Goal: Task Accomplishment & Management: Use online tool/utility

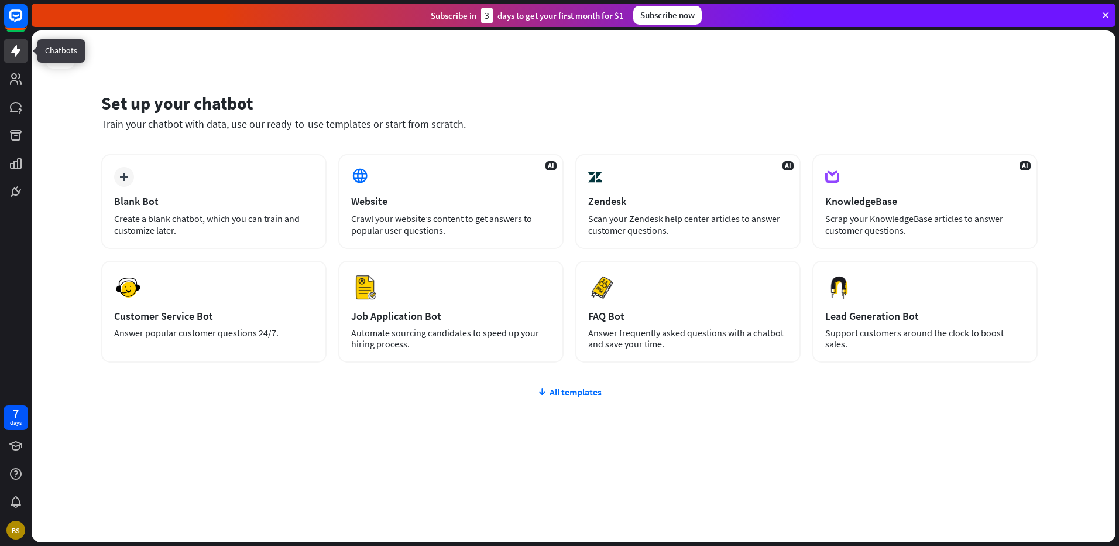
click at [16, 50] on icon at bounding box center [15, 51] width 9 height 12
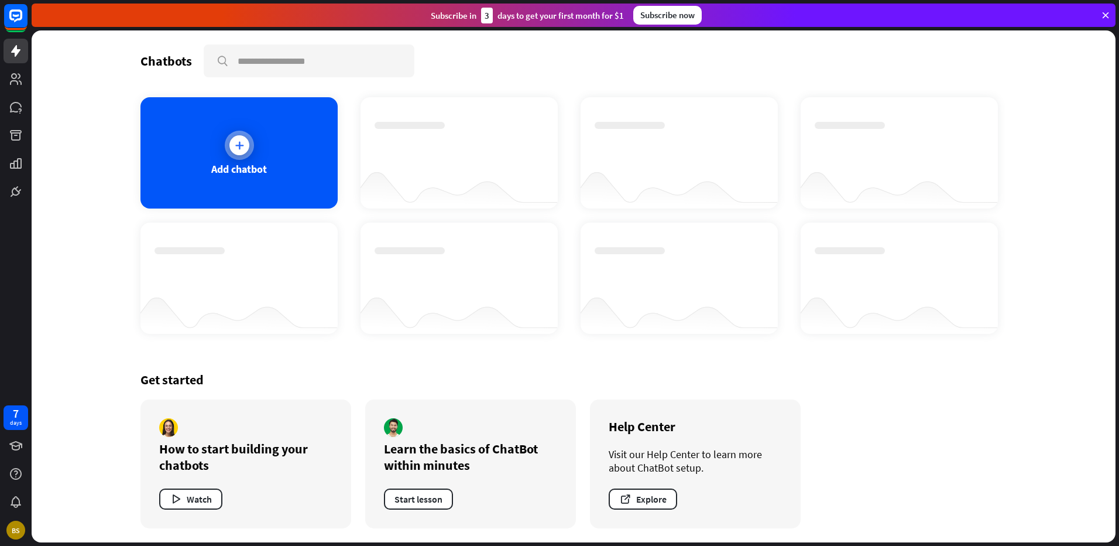
click at [239, 149] on icon at bounding box center [240, 145] width 12 height 12
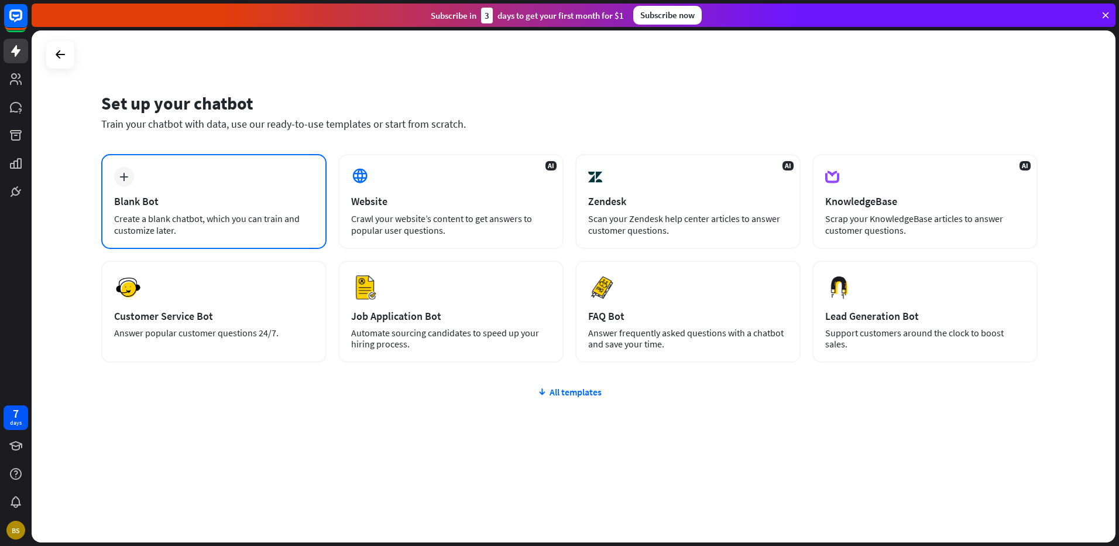
click at [238, 199] on div "Blank Bot" at bounding box center [214, 200] width 200 height 13
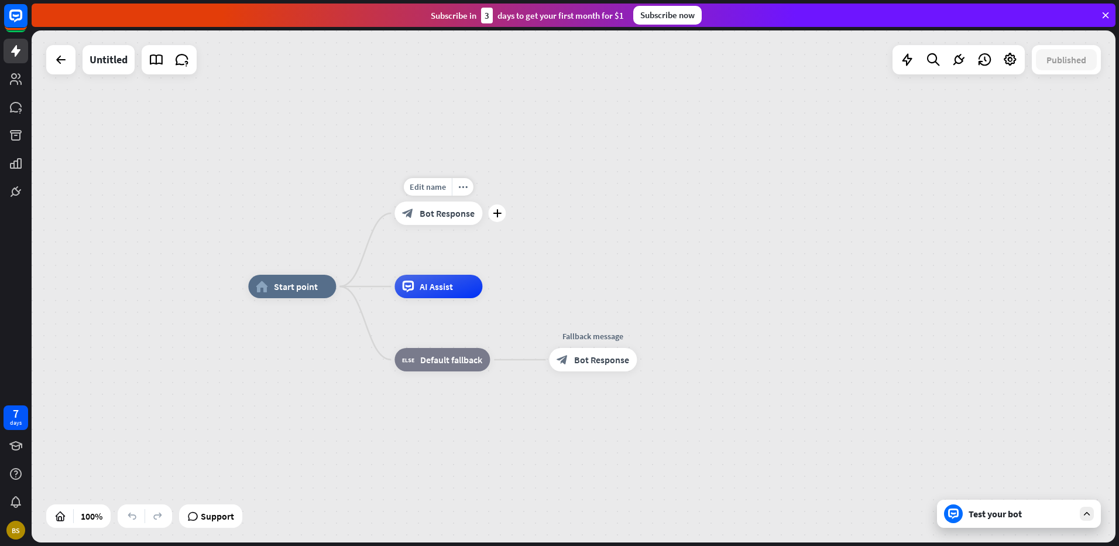
click at [448, 214] on span "Bot Response" at bounding box center [447, 213] width 55 height 12
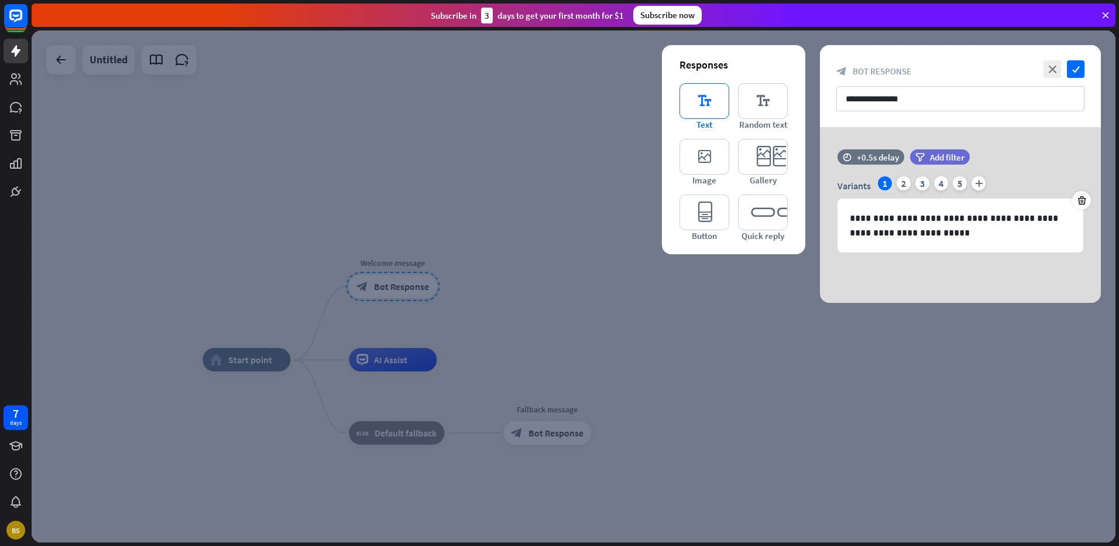
click at [710, 101] on icon "editor_text" at bounding box center [705, 101] width 50 height 36
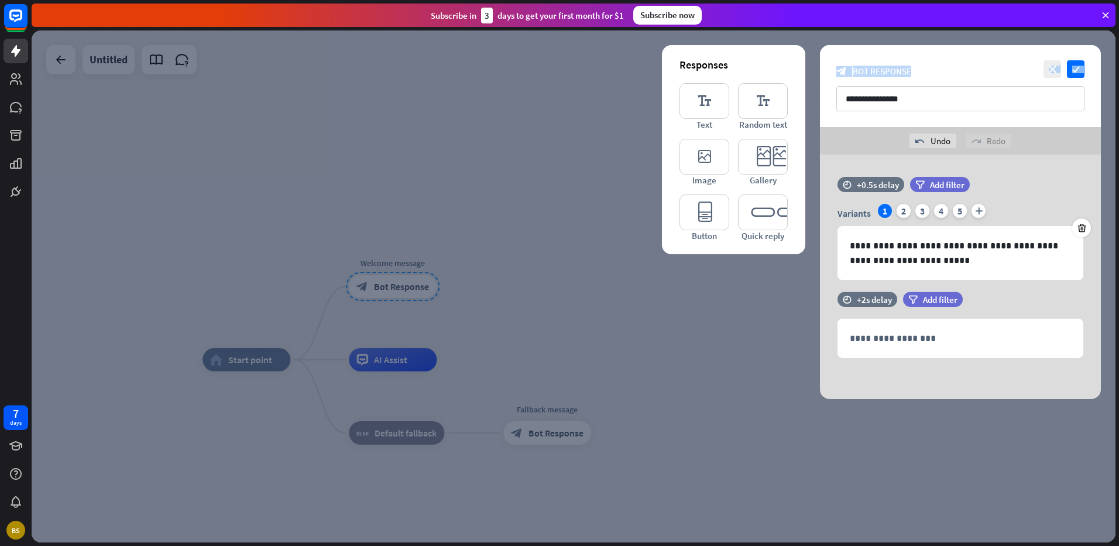
drag, startPoint x: 958, startPoint y: 66, endPoint x: 604, endPoint y: 71, distance: 354.2
click at [604, 71] on div "**********" at bounding box center [574, 286] width 1084 height 512
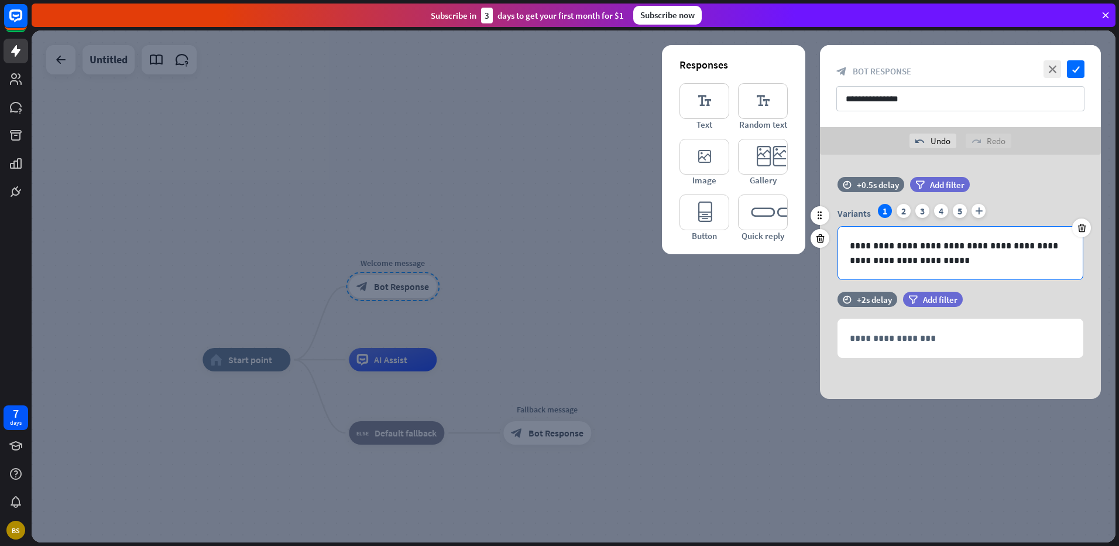
click at [869, 252] on p "**********" at bounding box center [960, 252] width 221 height 29
click at [1054, 67] on icon "close" at bounding box center [1053, 69] width 18 height 18
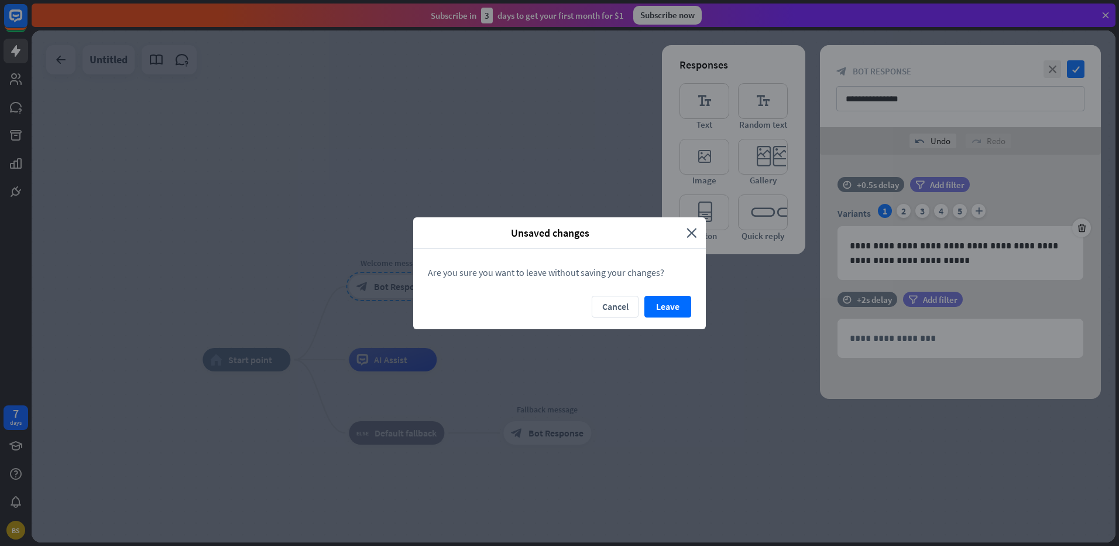
click at [658, 304] on button "Leave" at bounding box center [668, 307] width 47 height 22
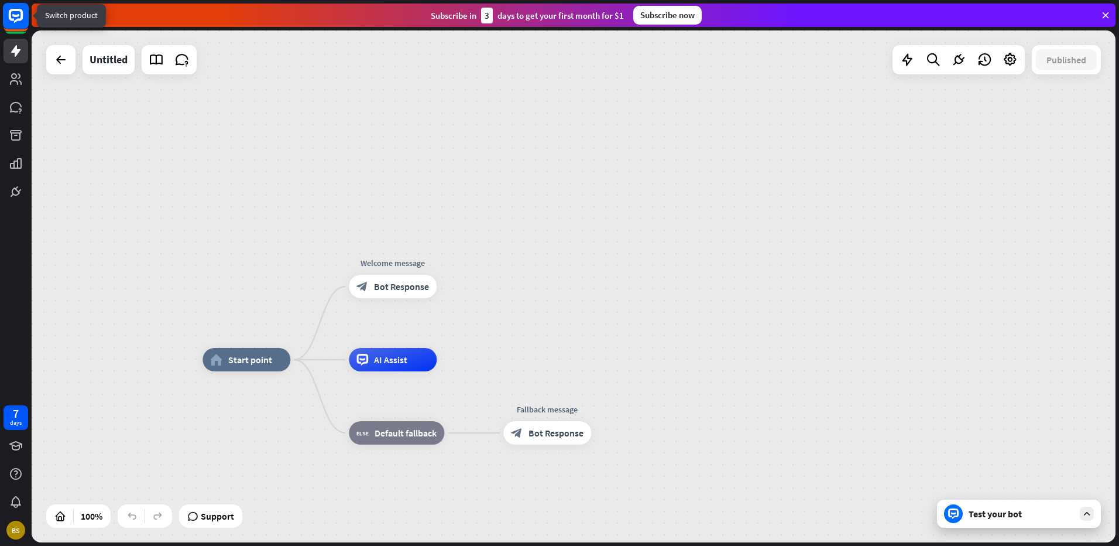
click at [19, 18] on rect at bounding box center [16, 16] width 26 height 26
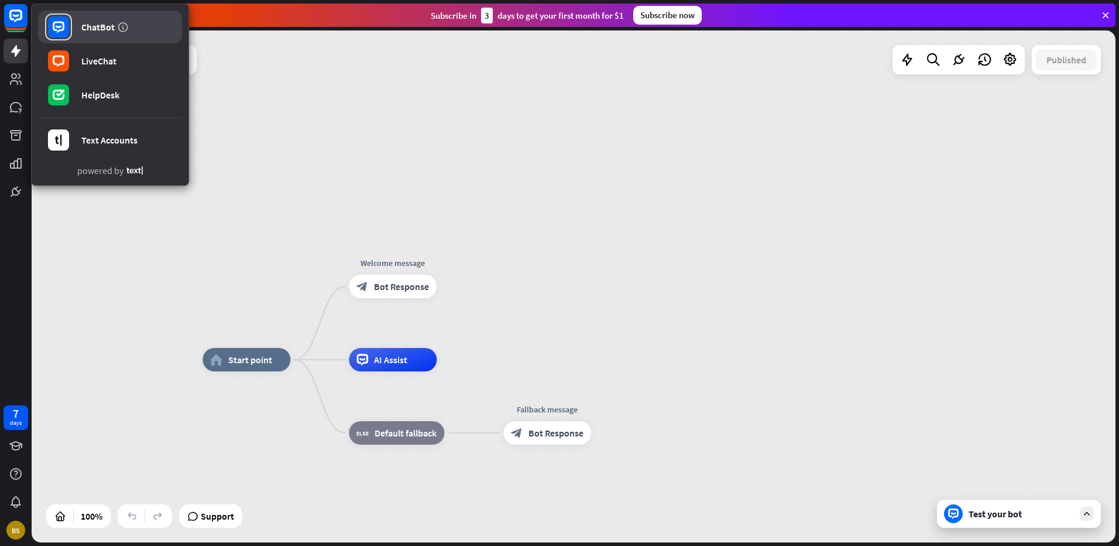
click at [96, 24] on div "ChatBot" at bounding box center [97, 27] width 33 height 12
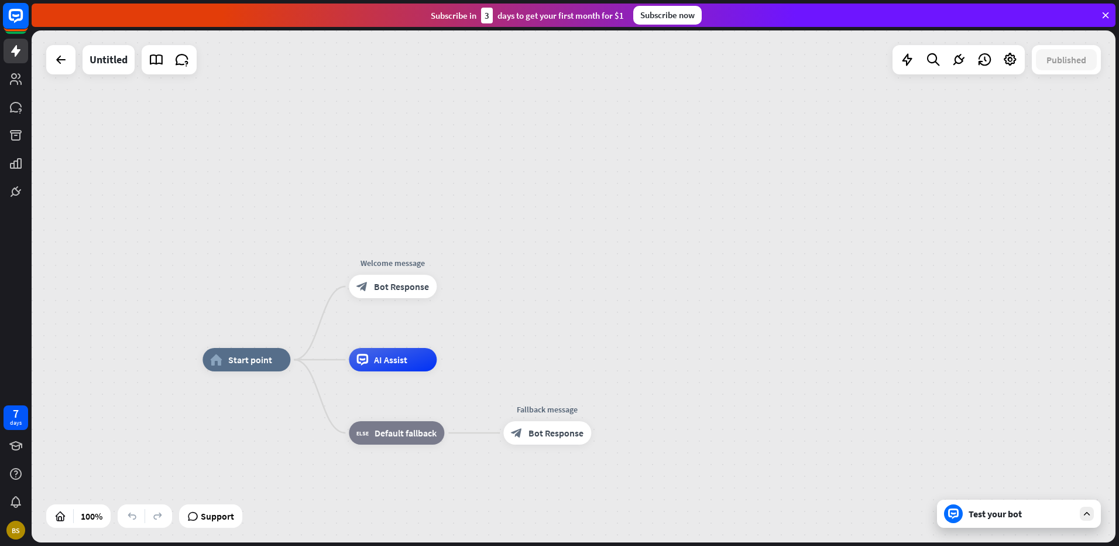
click at [9, 19] on rect at bounding box center [16, 16] width 26 height 26
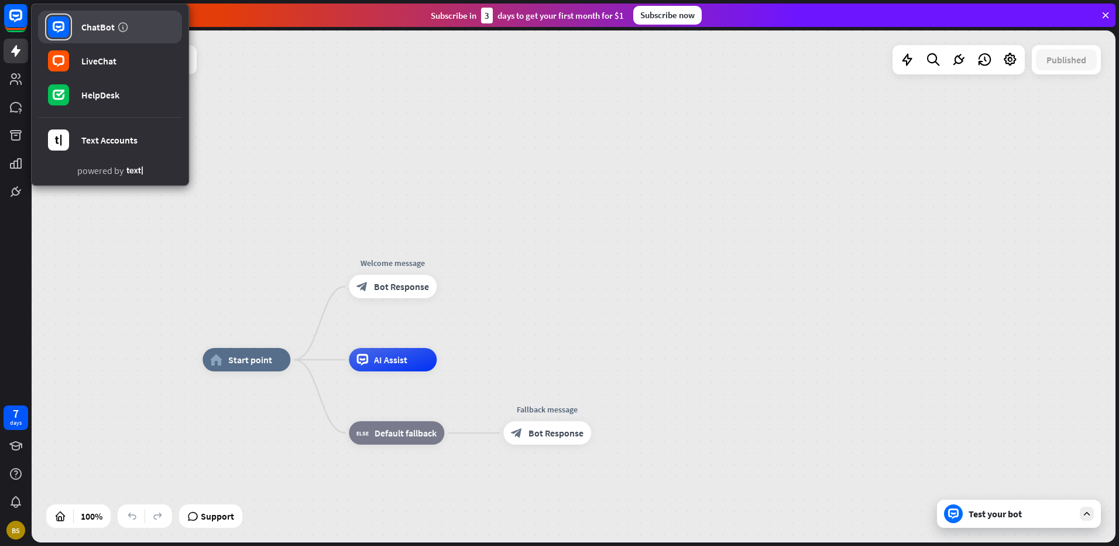
click at [87, 19] on link "ChatBot" at bounding box center [110, 27] width 144 height 33
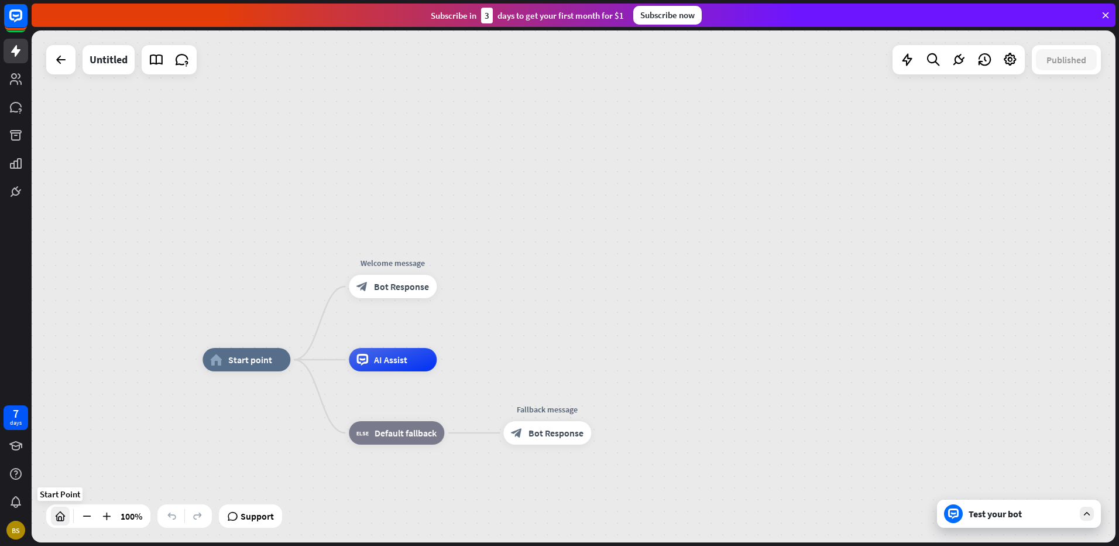
click at [64, 521] on icon at bounding box center [60, 516] width 12 height 12
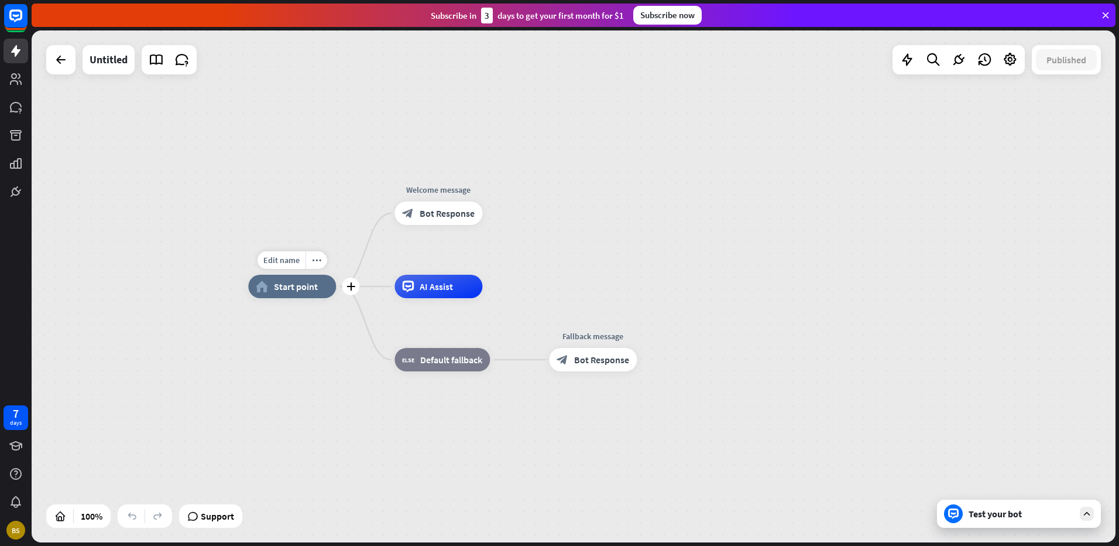
click at [285, 294] on div "home_2 Start point" at bounding box center [292, 286] width 88 height 23
click at [909, 57] on icon at bounding box center [907, 59] width 15 height 15
